Goal: Transaction & Acquisition: Purchase product/service

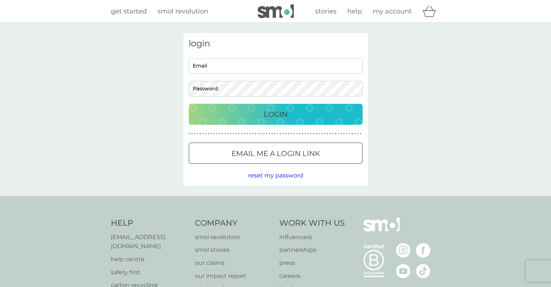
type input "[EMAIL_ADDRESS][DOMAIN_NAME]"
click at [259, 113] on div "Login" at bounding box center [275, 114] width 159 height 12
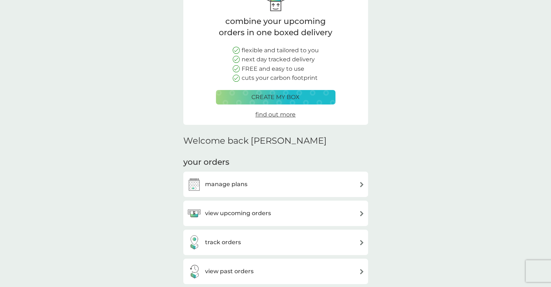
scroll to position [49, 0]
click at [253, 176] on div "manage plans" at bounding box center [276, 183] width 178 height 14
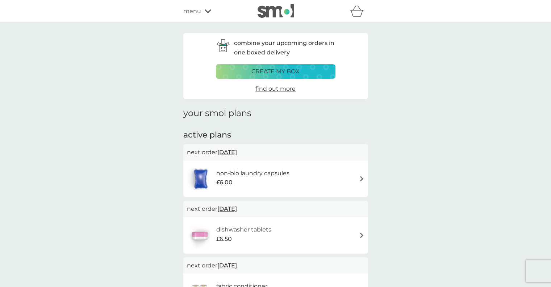
scroll to position [36, 0]
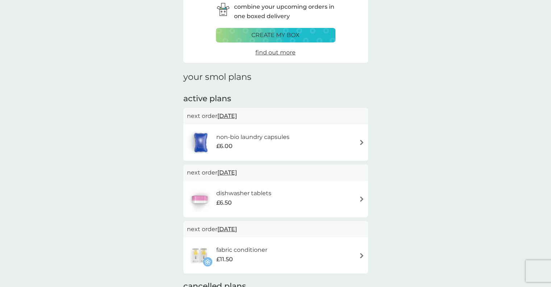
click at [293, 190] on div "dishwasher tablets £6.50" at bounding box center [276, 198] width 178 height 25
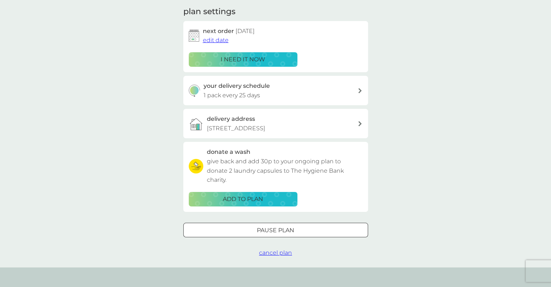
scroll to position [103, 0]
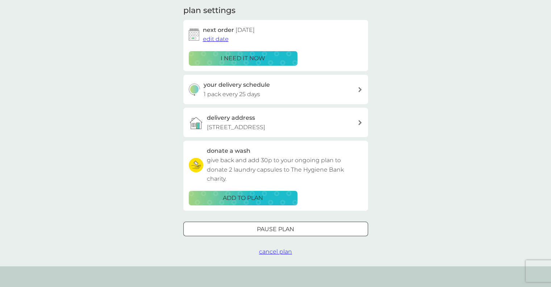
click at [260, 234] on p "Pause plan" at bounding box center [275, 228] width 37 height 9
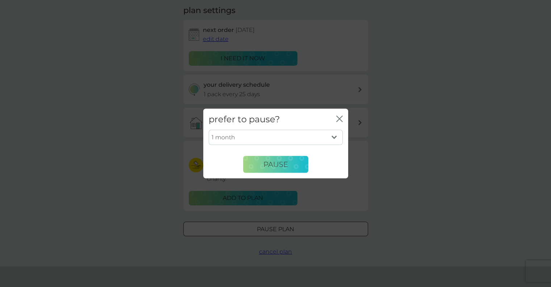
click at [286, 145] on div "1 month 2 months 3 months 4 months 5 months 6 months Pause" at bounding box center [276, 151] width 134 height 43
click at [285, 142] on select "1 month 2 months 3 months 4 months 5 months 6 months" at bounding box center [276, 137] width 134 height 15
select select "2"
click at [209, 130] on select "1 month 2 months 3 months 4 months 5 months 6 months" at bounding box center [276, 137] width 134 height 15
click at [275, 168] on span "Pause" at bounding box center [275, 164] width 25 height 9
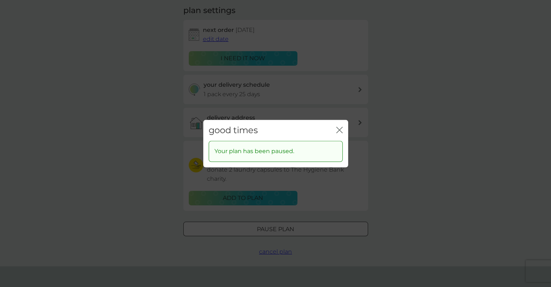
click at [338, 133] on icon "close" at bounding box center [339, 129] width 7 height 7
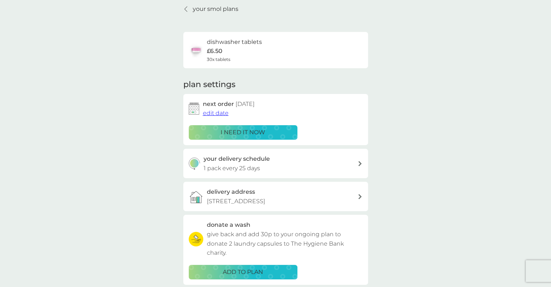
scroll to position [0, 0]
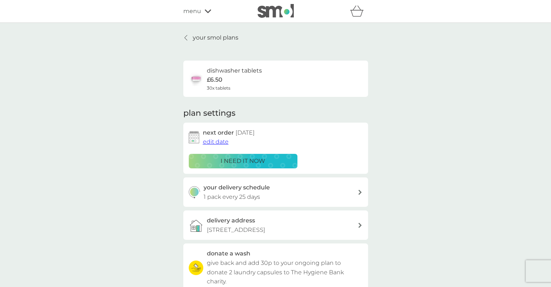
click at [185, 38] on icon at bounding box center [185, 37] width 3 height 5
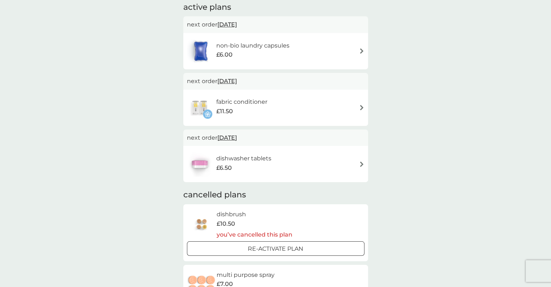
scroll to position [128, 0]
click at [273, 171] on div "dishwasher tablets £6.50" at bounding box center [247, 164] width 62 height 20
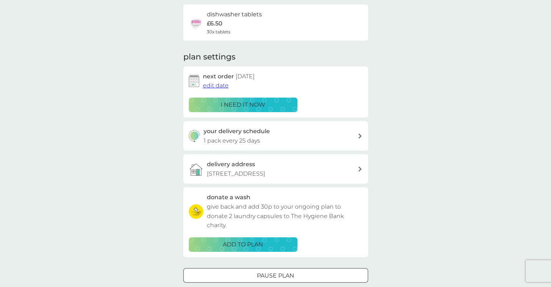
scroll to position [109, 0]
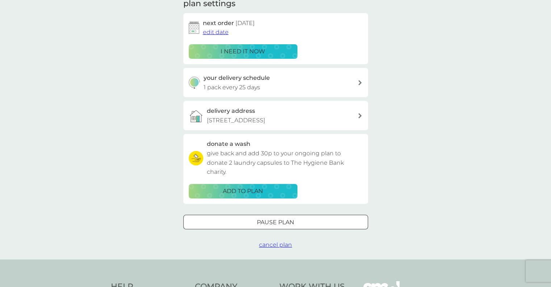
click at [259, 227] on p "Pause plan" at bounding box center [275, 221] width 37 height 9
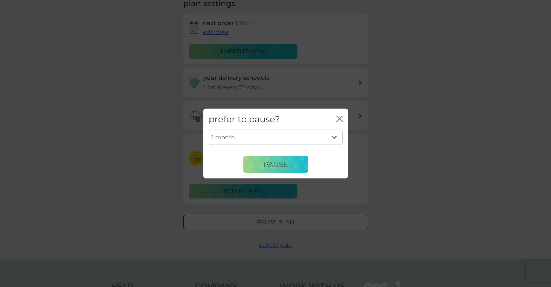
click at [268, 140] on select "1 month 2 months 3 months 4 months 5 months 6 months" at bounding box center [276, 137] width 134 height 15
click at [209, 130] on select "1 month 2 months 3 months 4 months 5 months 6 months" at bounding box center [276, 137] width 134 height 15
click at [264, 138] on select "1 month 2 months 3 months 4 months 5 months 6 months" at bounding box center [276, 137] width 134 height 15
select select "4"
click at [209, 130] on select "1 month 2 months 3 months 4 months 5 months 6 months" at bounding box center [276, 137] width 134 height 15
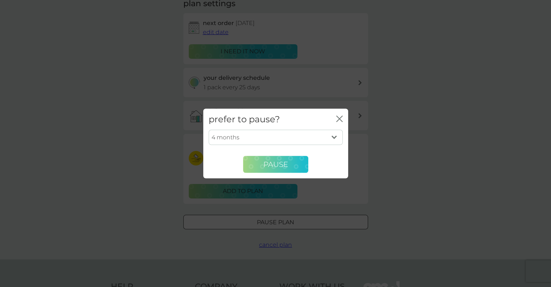
click at [265, 161] on span "Pause" at bounding box center [275, 164] width 25 height 9
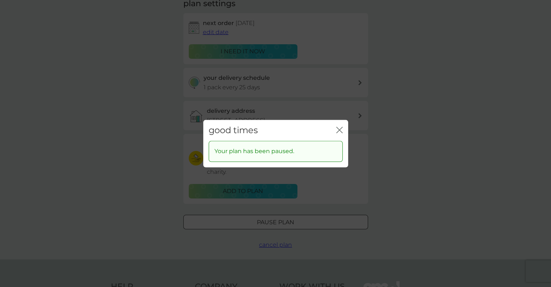
click at [340, 130] on icon "close" at bounding box center [340, 130] width 3 height 6
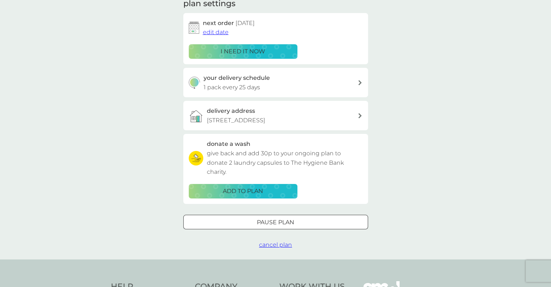
scroll to position [0, 0]
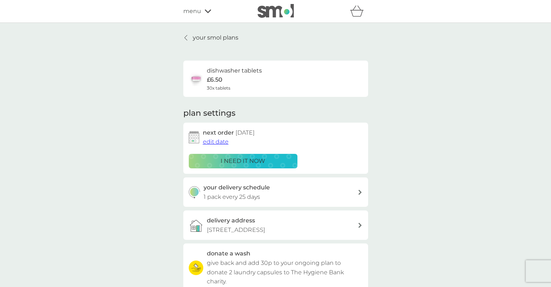
click at [222, 141] on span "edit date" at bounding box center [216, 141] width 26 height 7
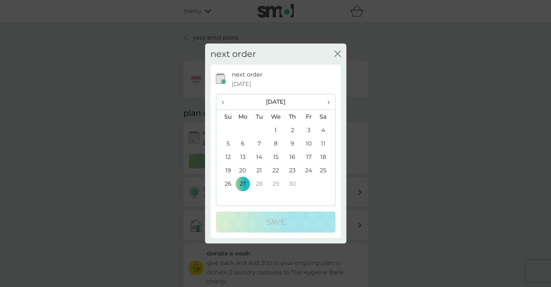
click at [222, 101] on span "‹" at bounding box center [226, 101] width 8 height 15
click at [242, 142] on td "2" at bounding box center [243, 143] width 17 height 13
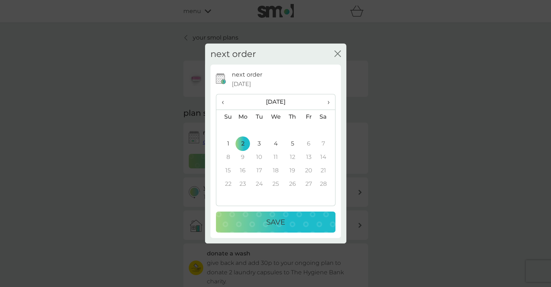
click at [258, 217] on div "Save" at bounding box center [275, 222] width 105 height 12
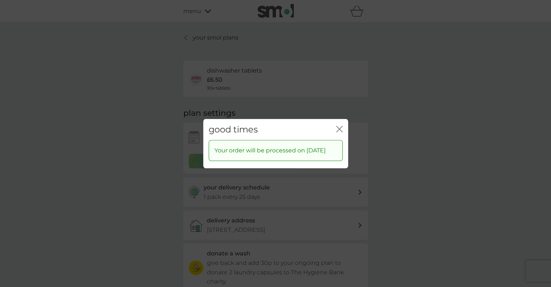
click at [339, 126] on icon "close" at bounding box center [340, 129] width 3 height 6
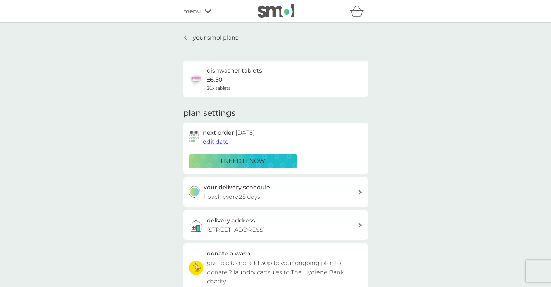
click at [207, 11] on icon at bounding box center [208, 11] width 7 height 4
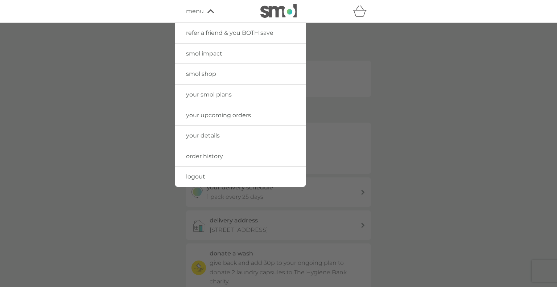
click at [200, 74] on span "smol shop" at bounding box center [201, 73] width 30 height 7
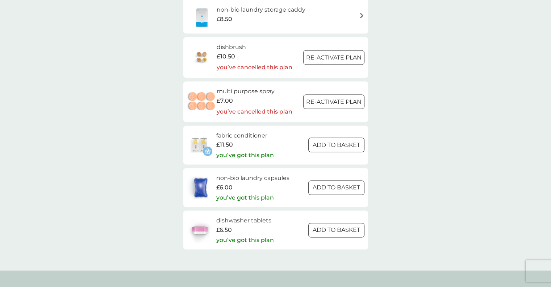
scroll to position [1023, 0]
click at [253, 136] on h6 "fabric conditioner" at bounding box center [245, 134] width 58 height 9
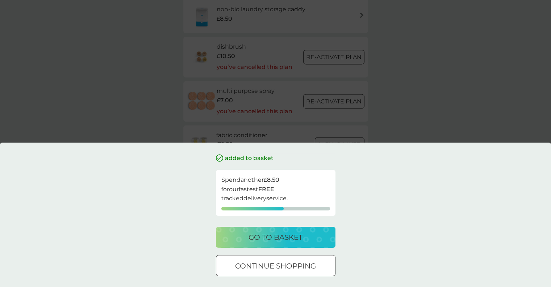
click at [385, 103] on div "added to basket Spend another £8.50 for our fastest FREE tracked delivery servi…" at bounding box center [275, 143] width 551 height 287
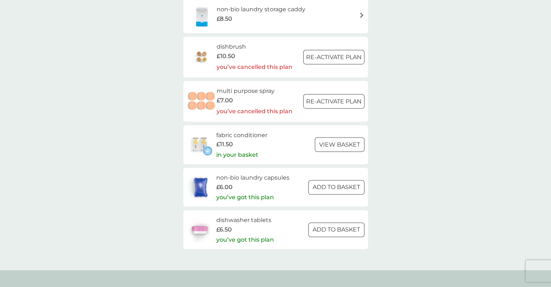
click at [203, 144] on img at bounding box center [199, 144] width 25 height 25
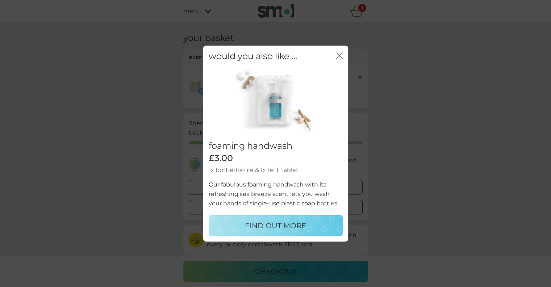
click at [339, 53] on icon "close" at bounding box center [339, 55] width 7 height 7
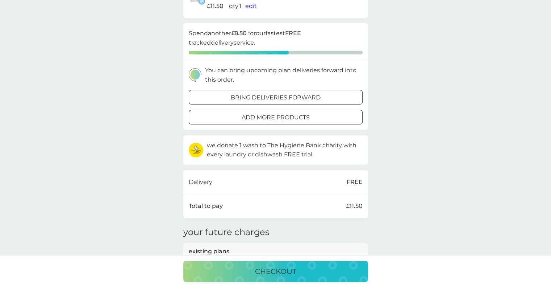
scroll to position [86, 0]
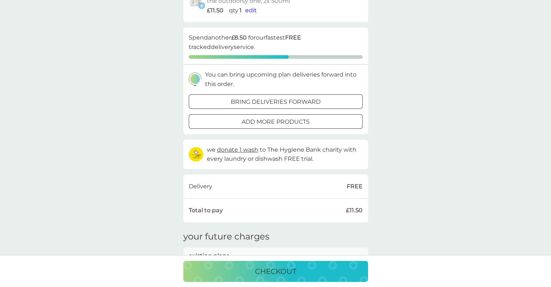
click at [279, 100] on div at bounding box center [276, 102] width 26 height 8
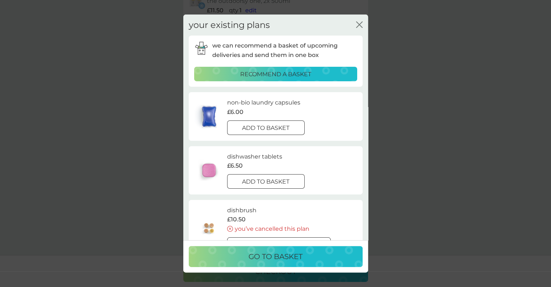
click at [359, 26] on icon "close" at bounding box center [359, 24] width 7 height 7
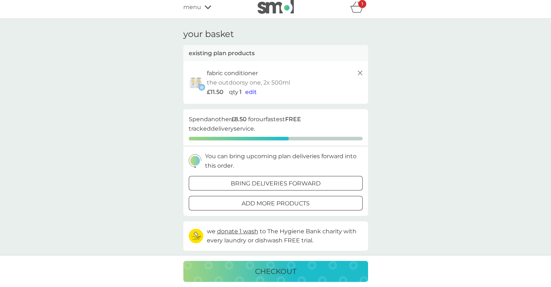
scroll to position [0, 0]
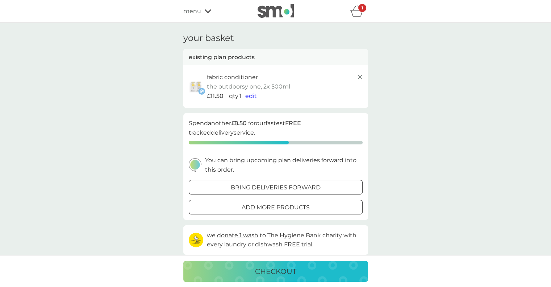
click at [291, 187] on p "bring deliveries forward" at bounding box center [276, 187] width 90 height 9
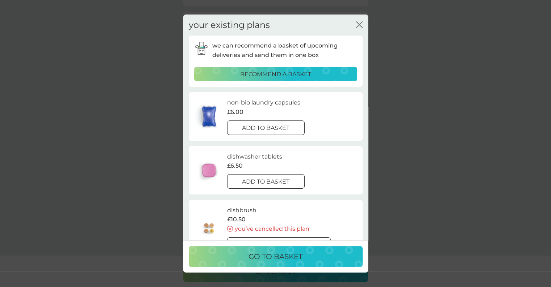
click at [356, 24] on icon "close" at bounding box center [359, 24] width 7 height 7
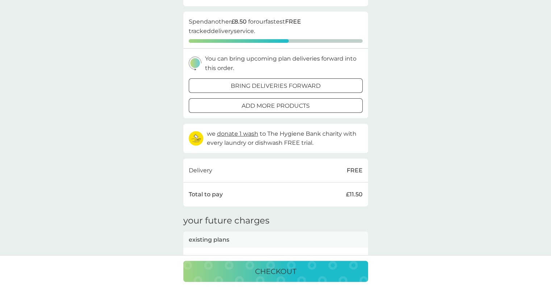
click at [278, 265] on p "checkout" at bounding box center [275, 271] width 41 height 12
